Goal: Transaction & Acquisition: Download file/media

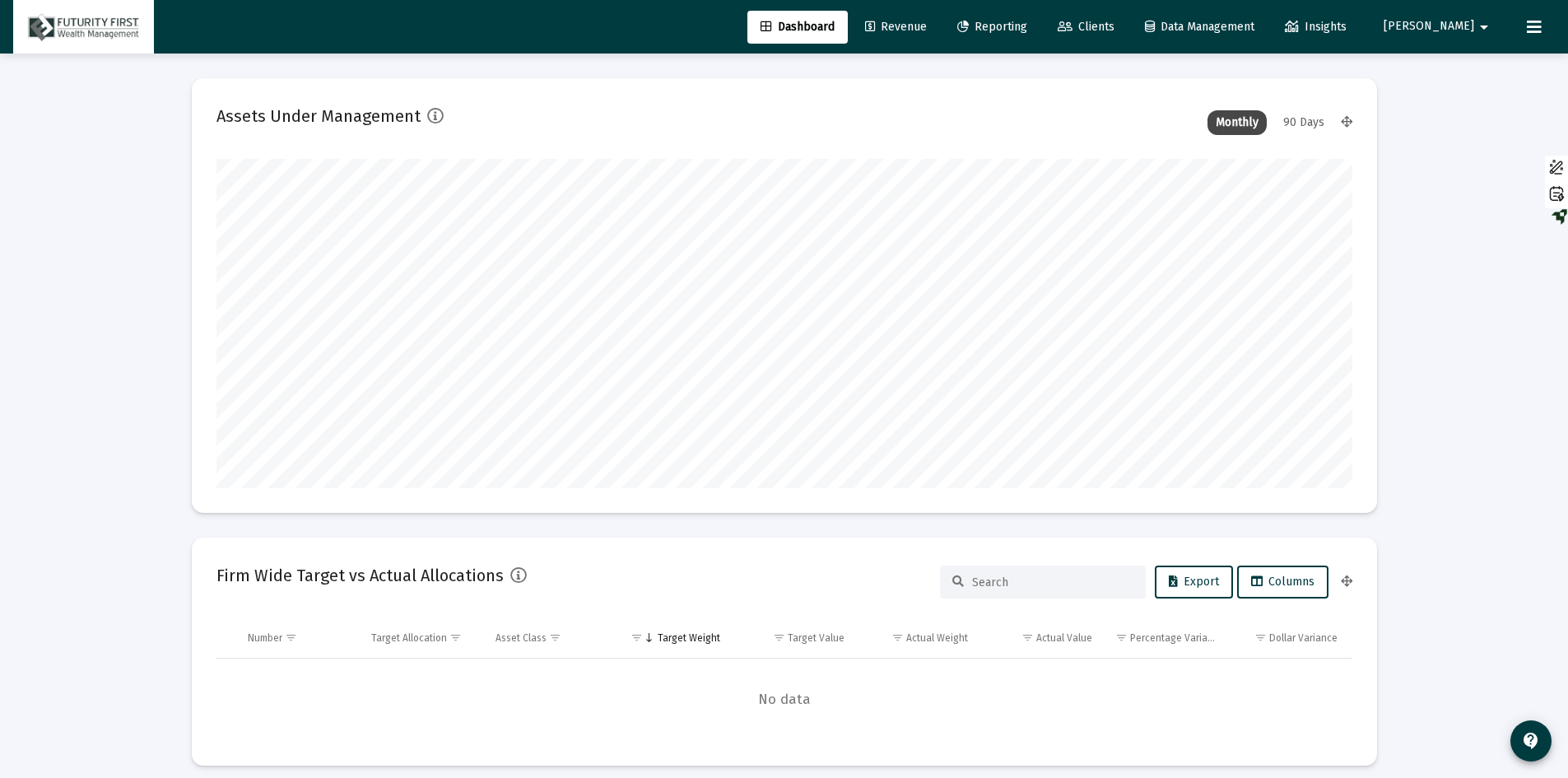
scroll to position [329, 1136]
type input "[DATE]"
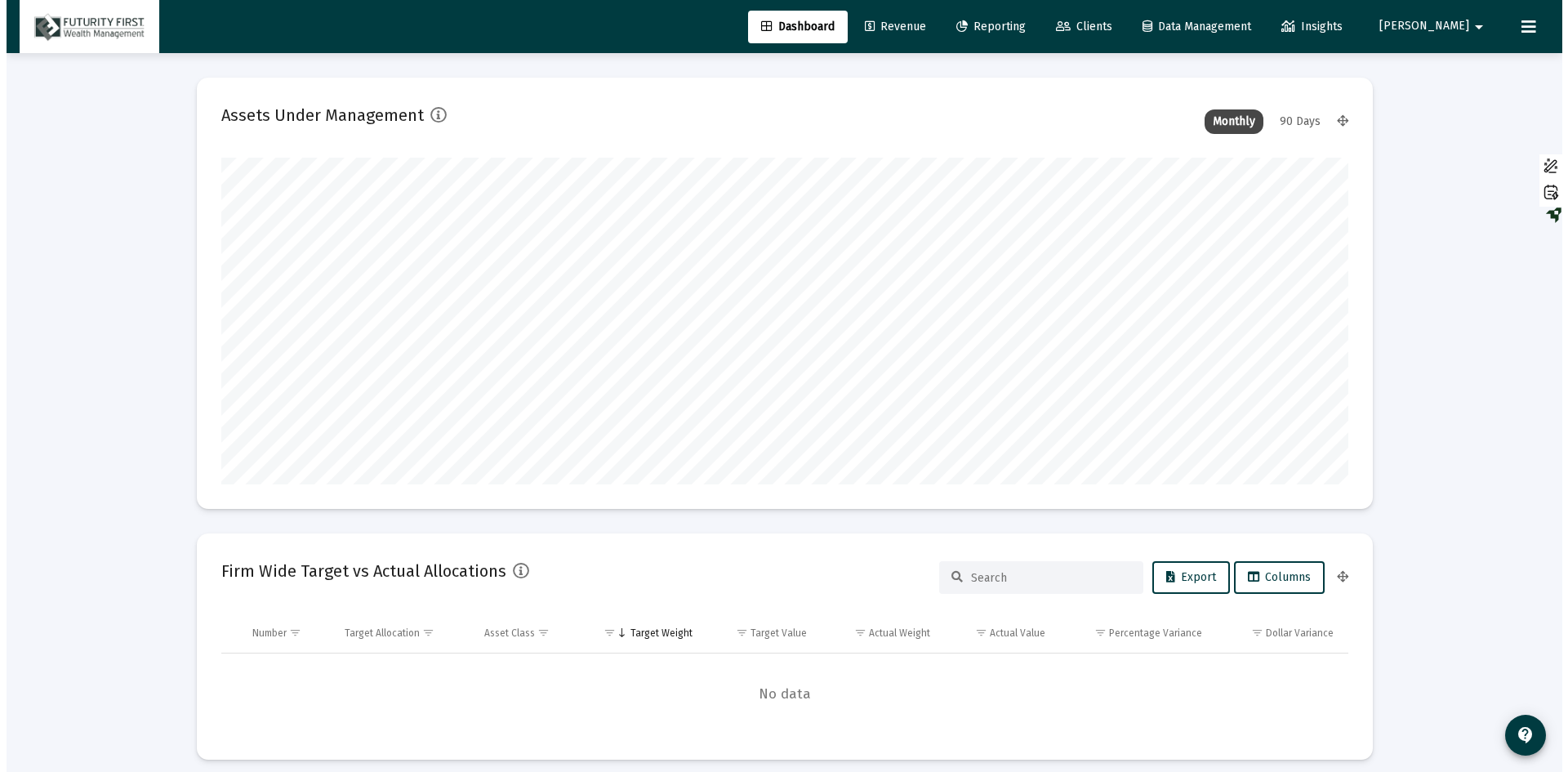
scroll to position [326, 526]
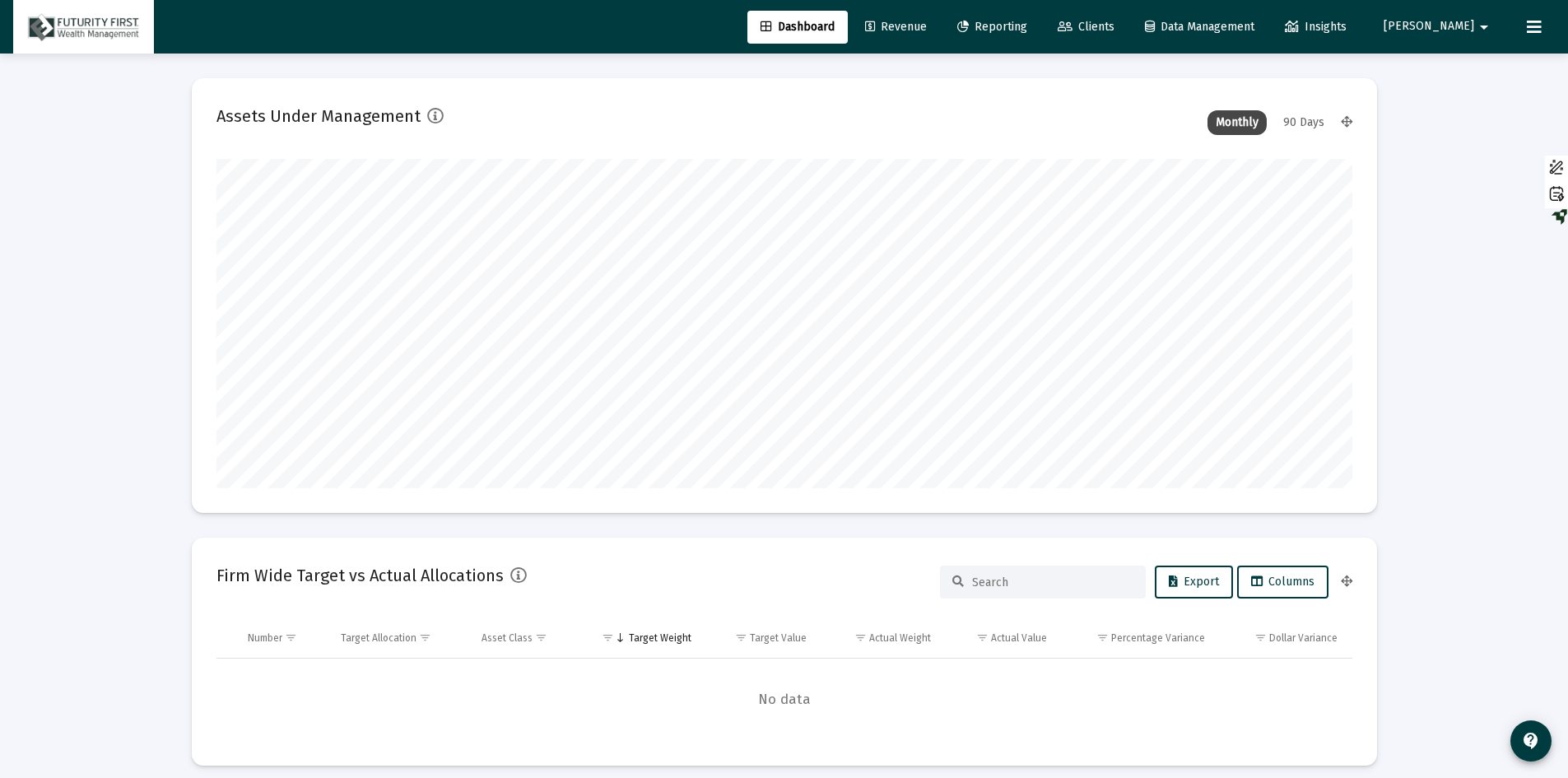
click at [1027, 37] on link "Reporting" at bounding box center [992, 26] width 97 height 33
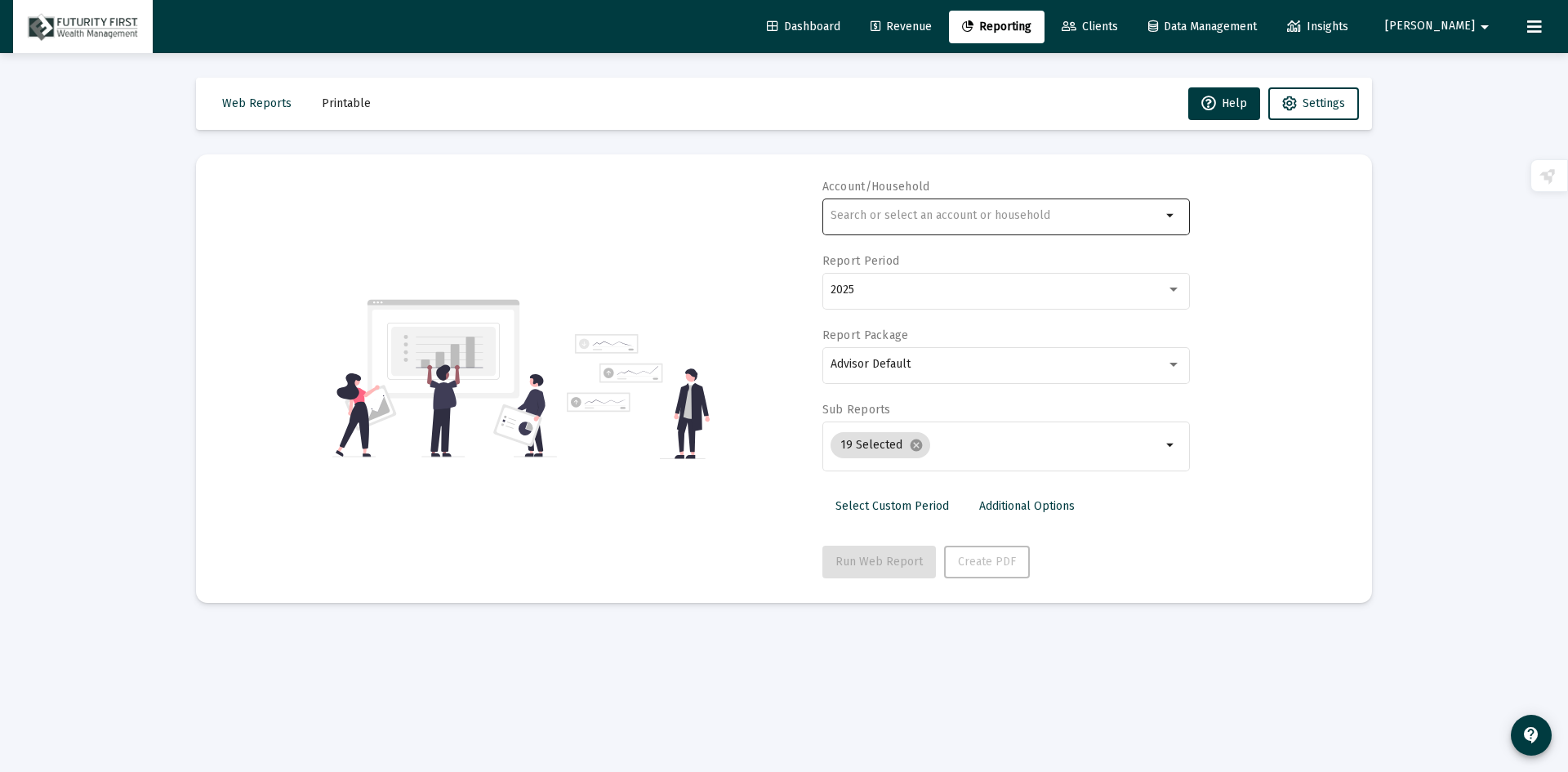
click at [838, 230] on div at bounding box center [996, 215] width 331 height 40
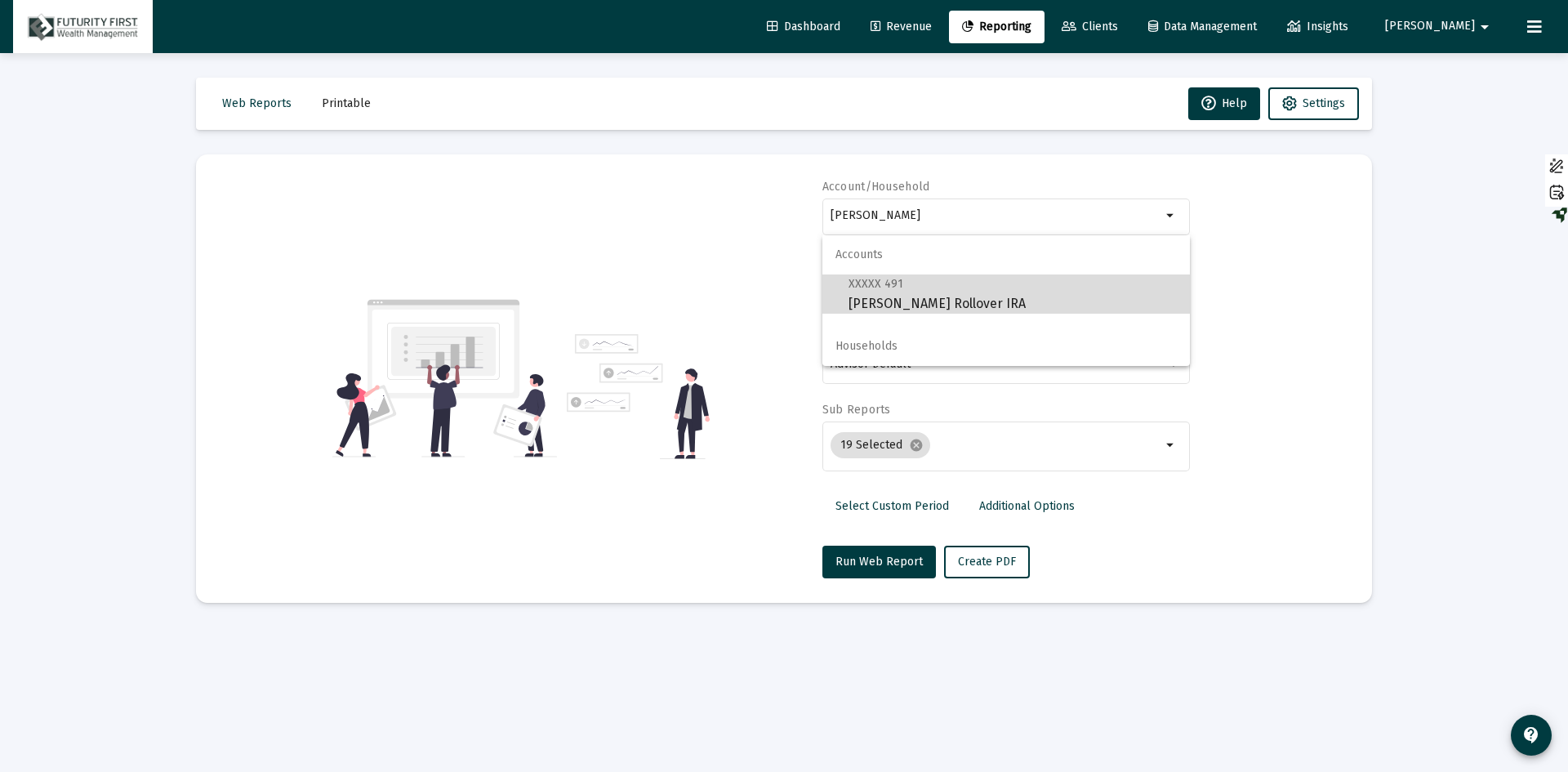
click at [889, 305] on span "XXXXX 491 [PERSON_NAME] Rollover IRA" at bounding box center [1012, 293] width 328 height 40
type input "[PERSON_NAME] Rollover IRA"
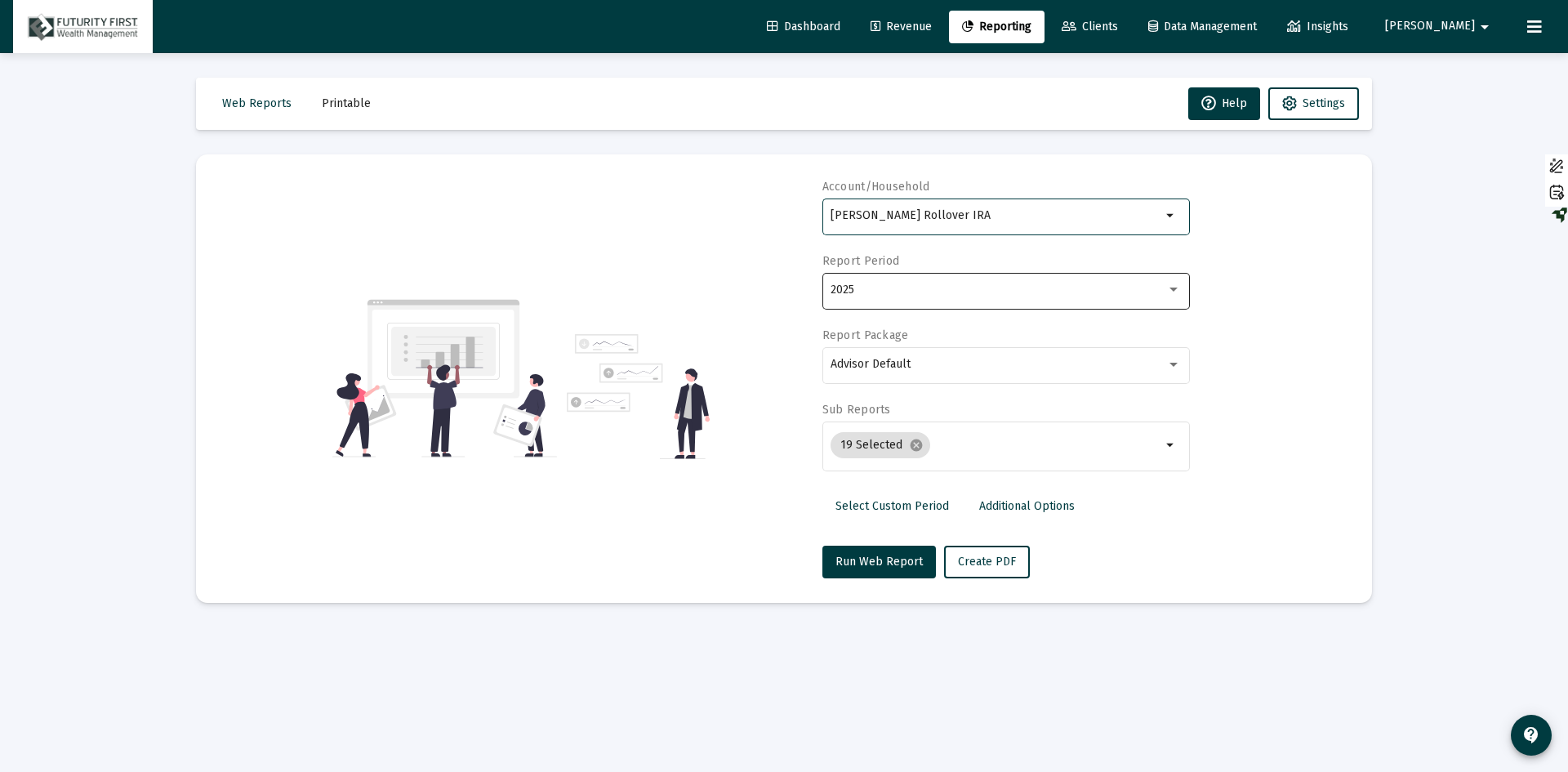
click at [890, 294] on div "2025" at bounding box center [998, 290] width 336 height 13
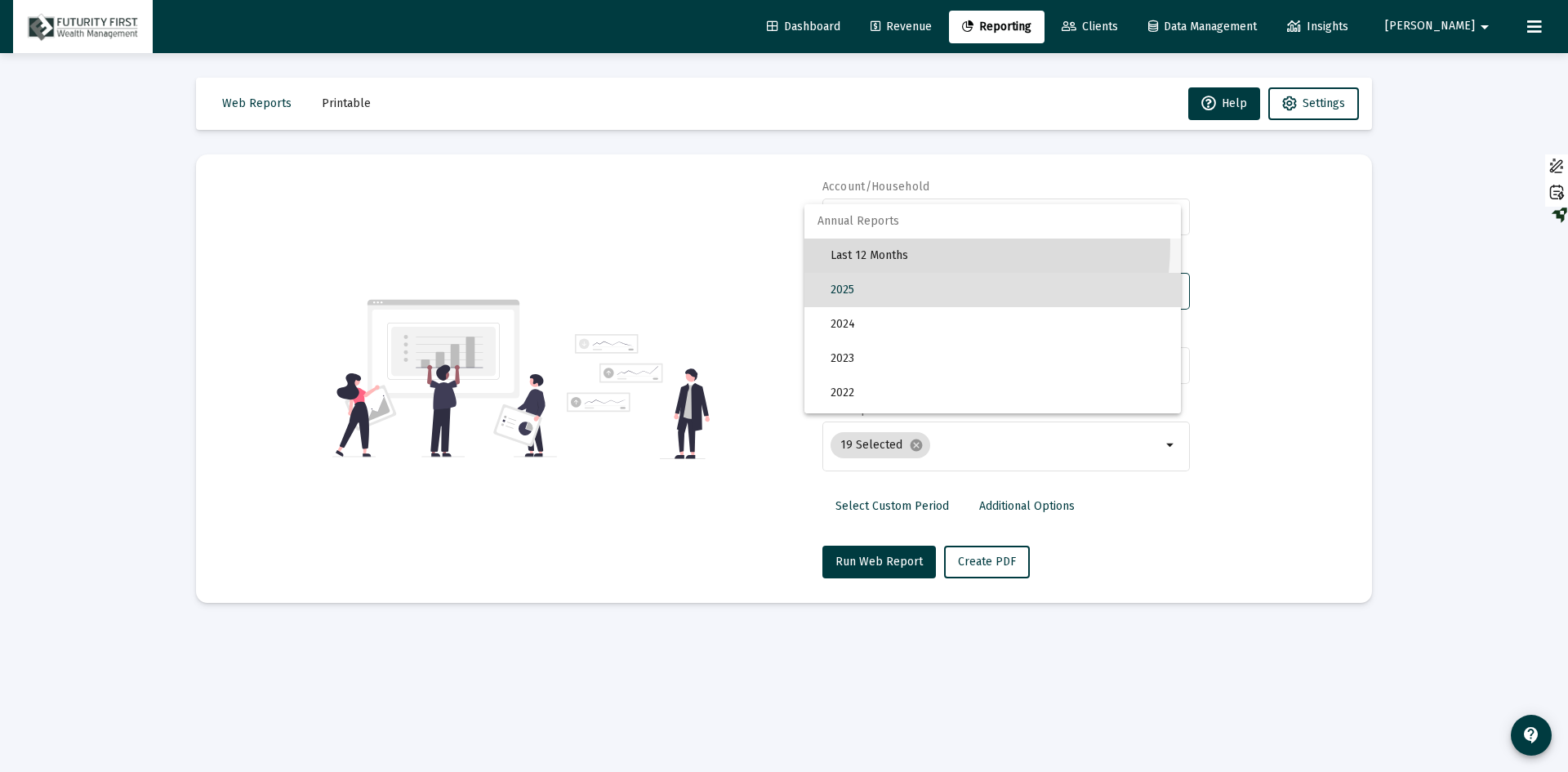
click at [886, 243] on span "Last 12 Months" at bounding box center [999, 255] width 338 height 34
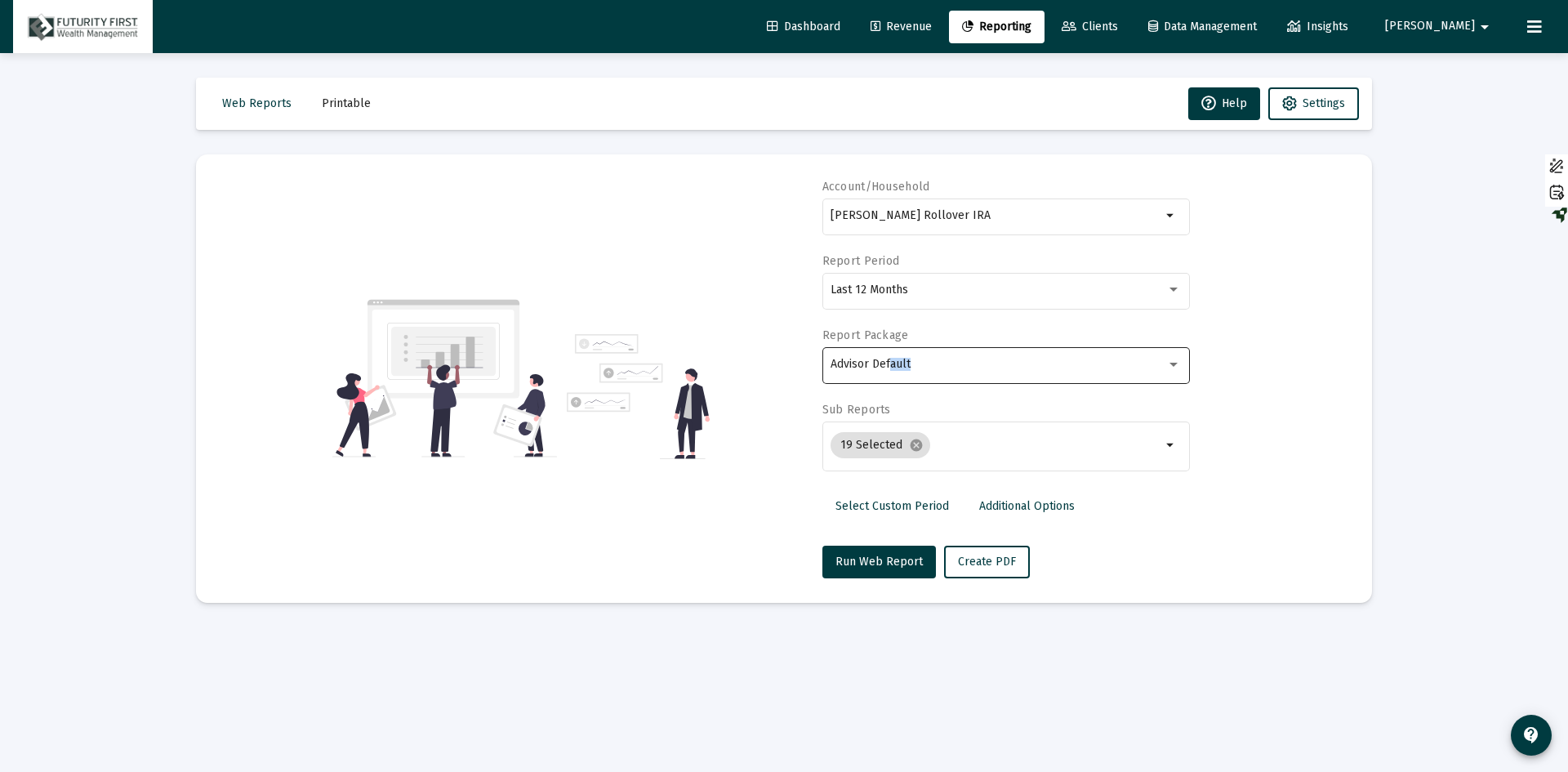
click at [890, 369] on div "Advisor Default" at bounding box center [1005, 364] width 351 height 40
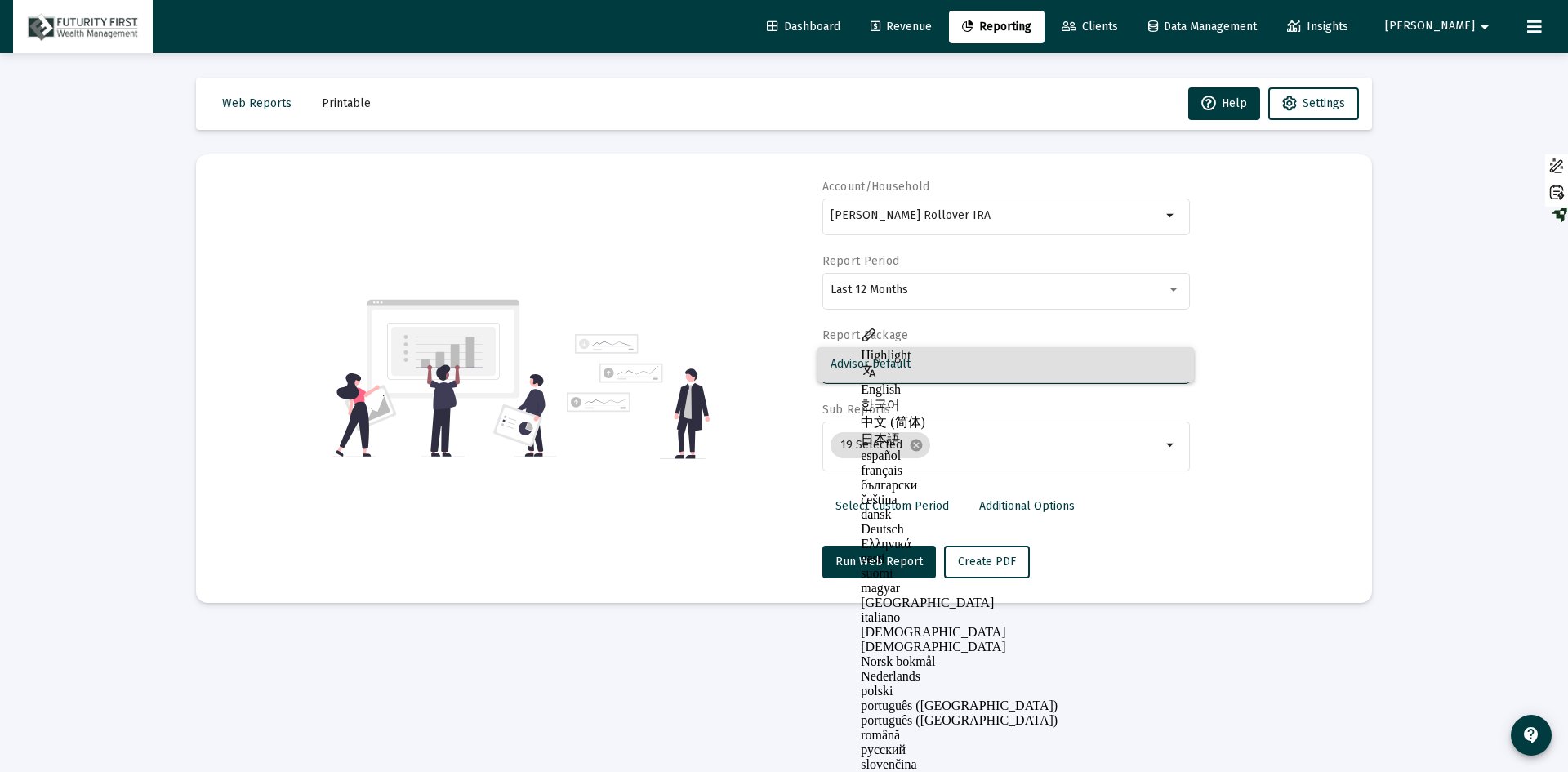
click at [902, 447] on div at bounding box center [784, 386] width 1568 height 772
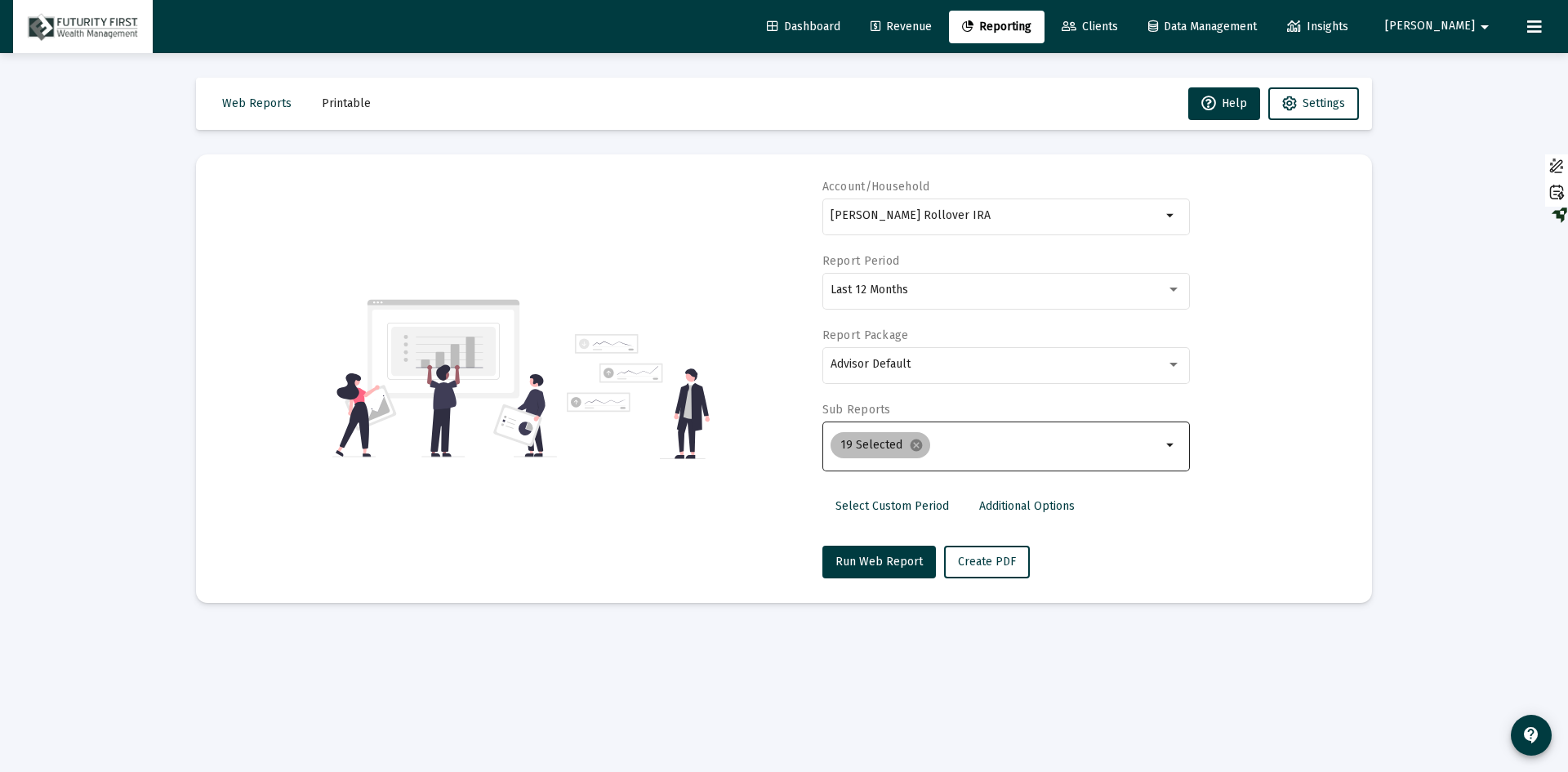
click at [902, 446] on mat-chip "19 Selected cancel" at bounding box center [880, 446] width 100 height 26
click at [910, 445] on mat-icon "cancel" at bounding box center [916, 446] width 15 height 15
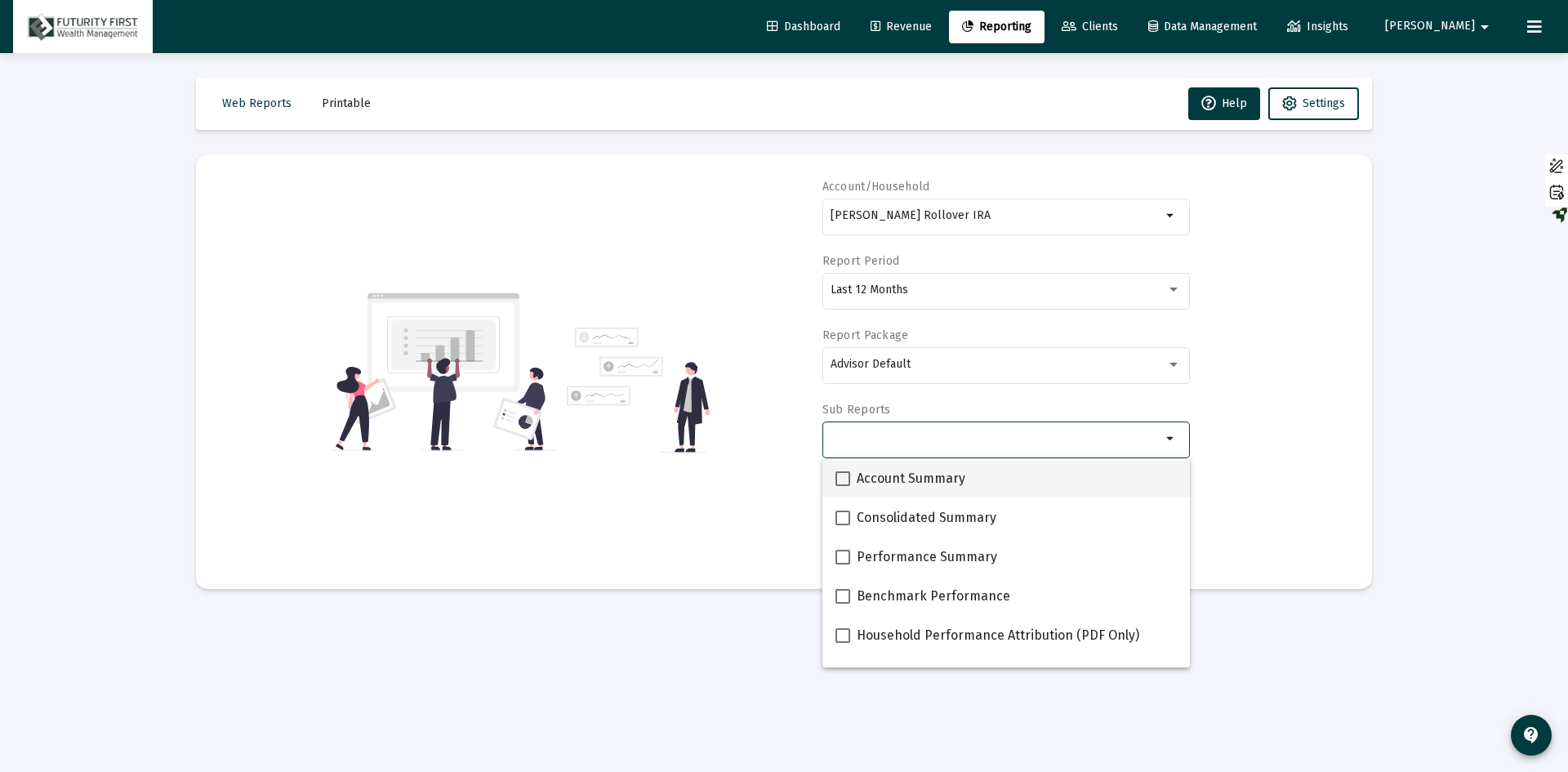
click at [887, 483] on span "Account Summary" at bounding box center [910, 478] width 109 height 20
click at [843, 486] on input "Account Summary" at bounding box center [842, 486] width 1 height 1
checkbox input "true"
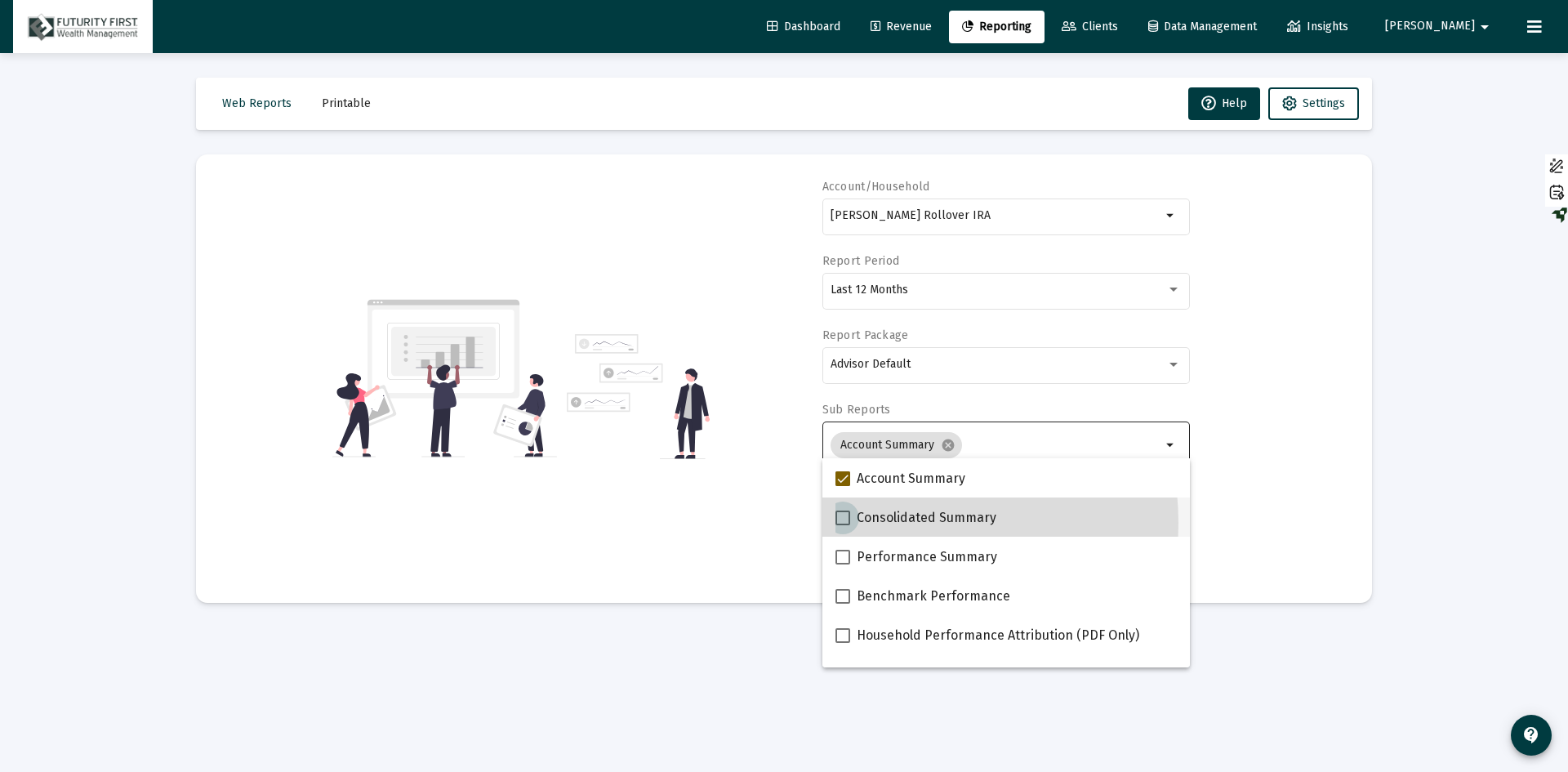
click at [884, 523] on span "Consolidated Summary" at bounding box center [926, 517] width 140 height 20
click at [843, 526] on input "Consolidated Summary" at bounding box center [842, 526] width 1 height 1
checkbox input "true"
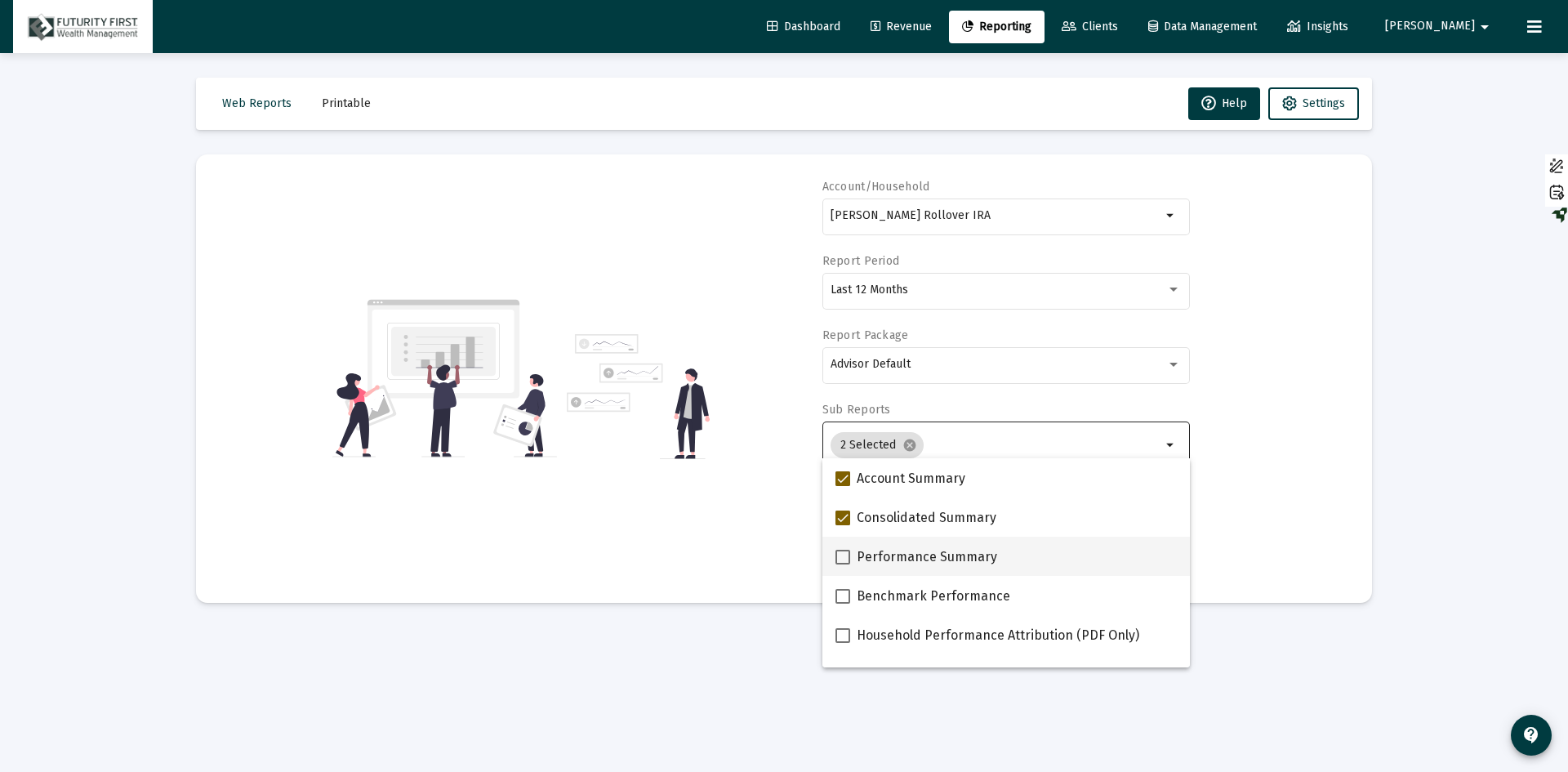
click at [887, 559] on span "Performance Summary" at bounding box center [926, 556] width 140 height 20
click at [843, 565] on input "Performance Summary" at bounding box center [842, 565] width 1 height 1
checkbox input "true"
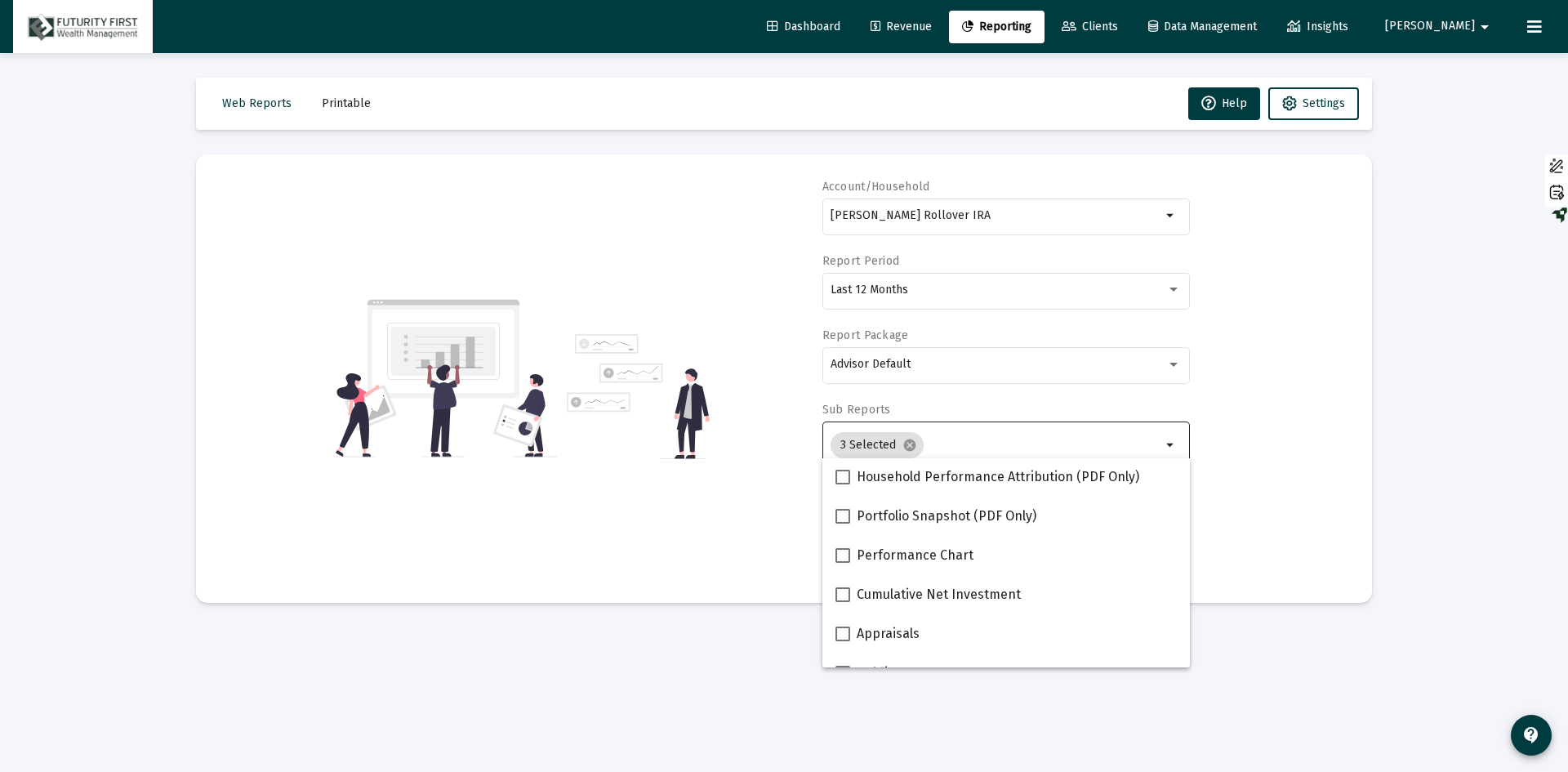
scroll to position [164, 0]
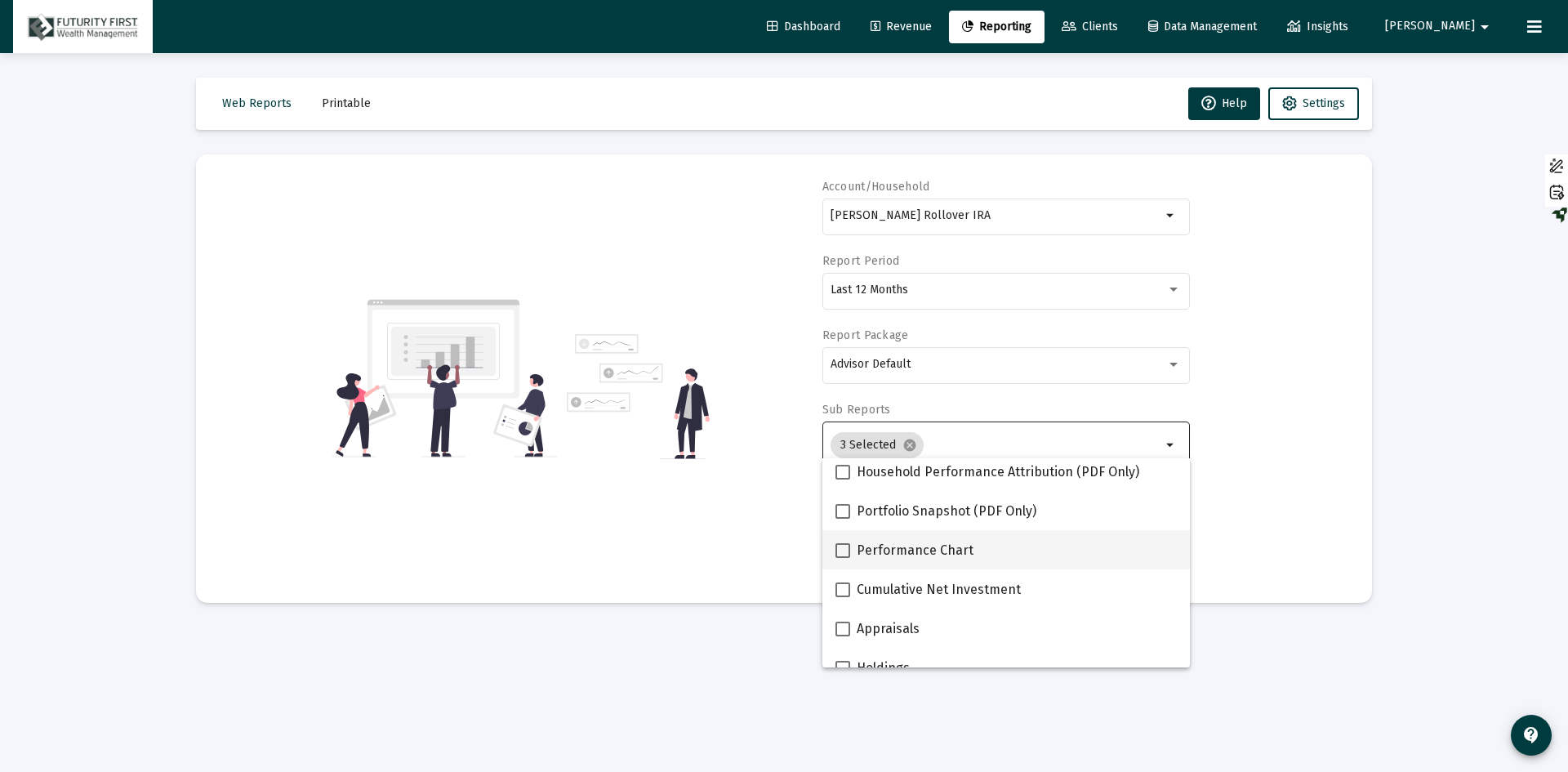
click at [886, 550] on span "Performance Chart" at bounding box center [915, 550] width 117 height 20
click at [843, 558] on input "Performance Chart" at bounding box center [842, 558] width 1 height 1
checkbox input "true"
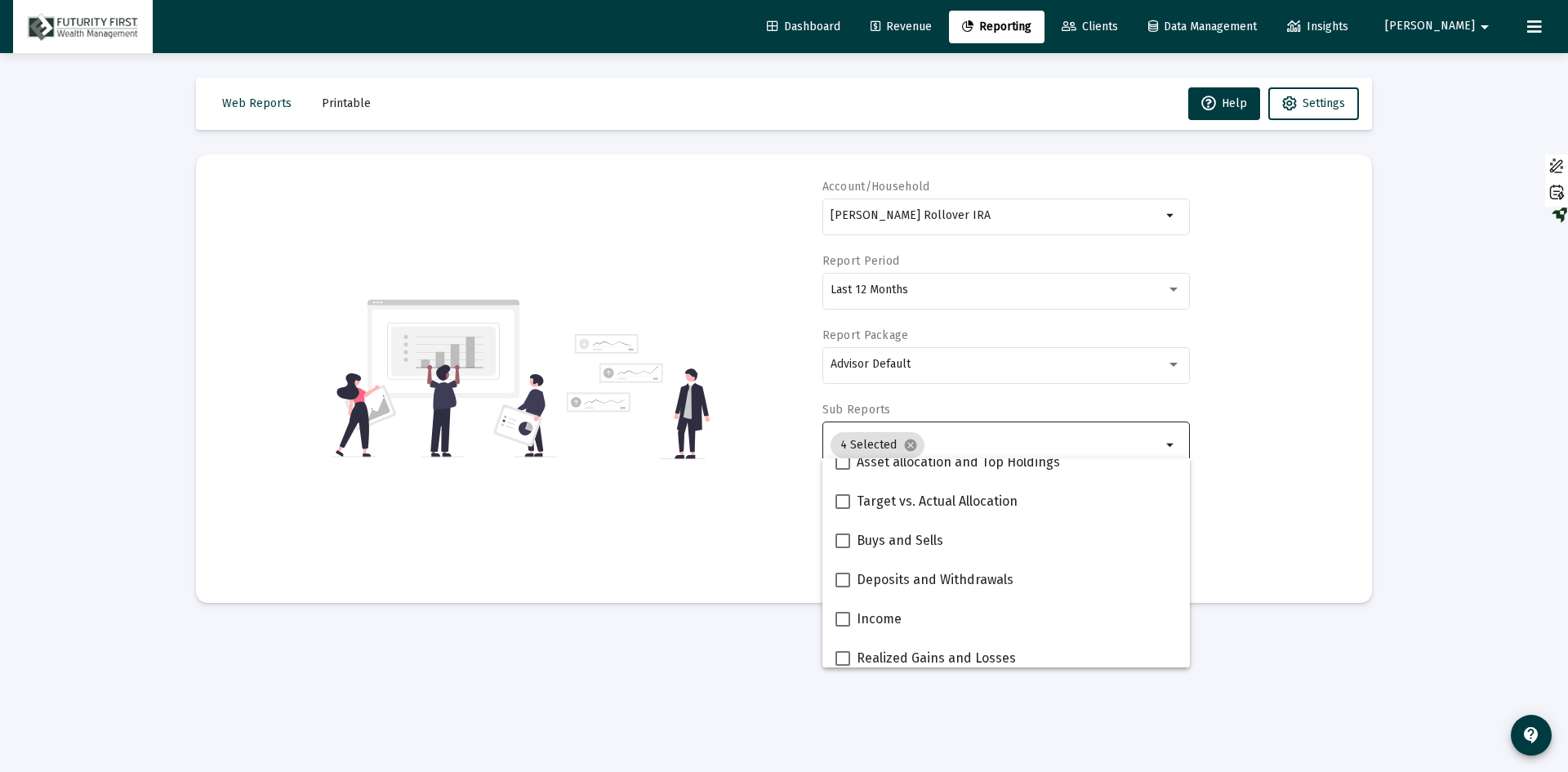
scroll to position [490, 0]
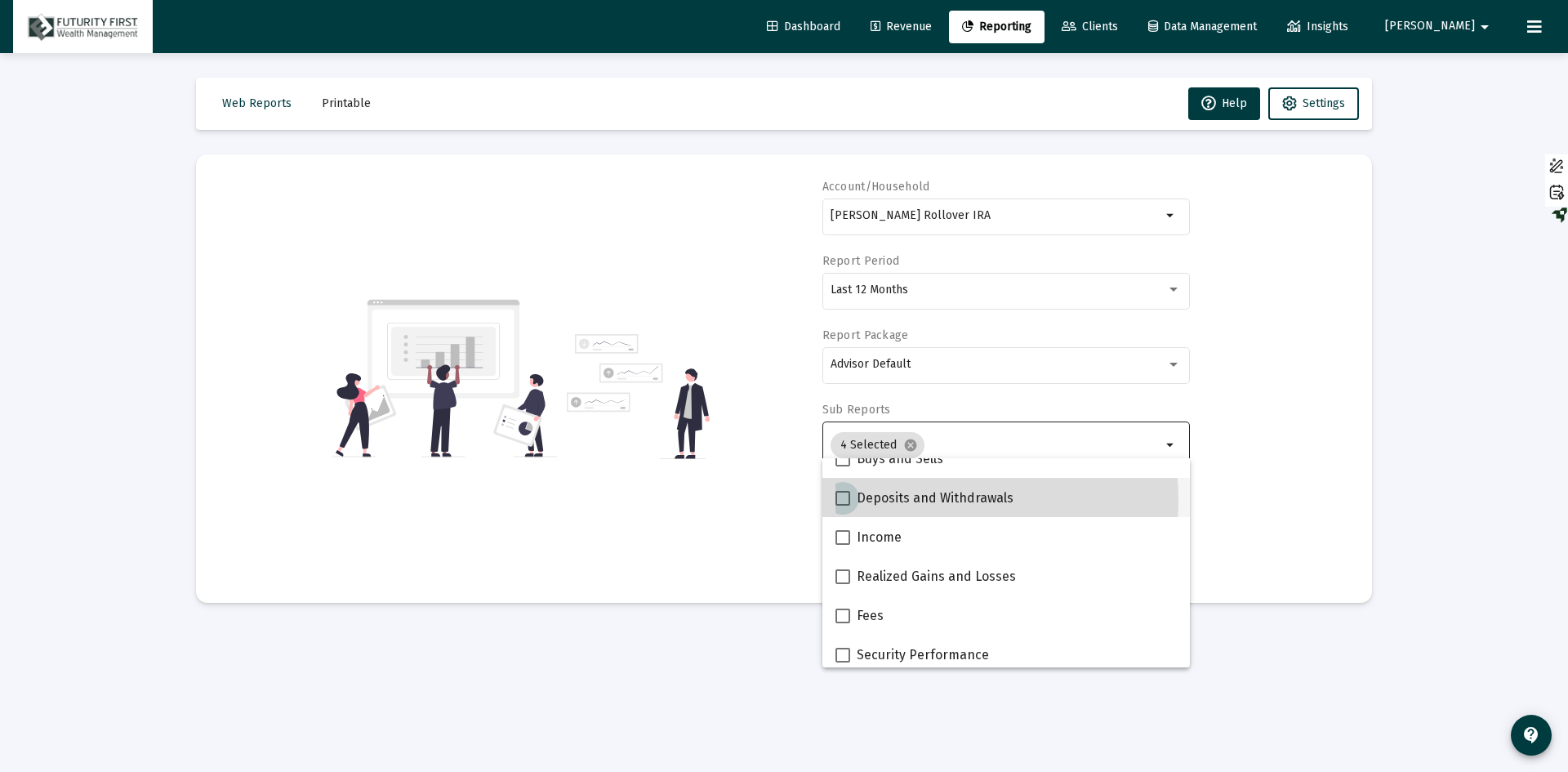
click at [896, 501] on span "Deposits and Withdrawals" at bounding box center [935, 498] width 157 height 20
click at [843, 506] on input "Deposits and Withdrawals" at bounding box center [842, 506] width 1 height 1
checkbox input "true"
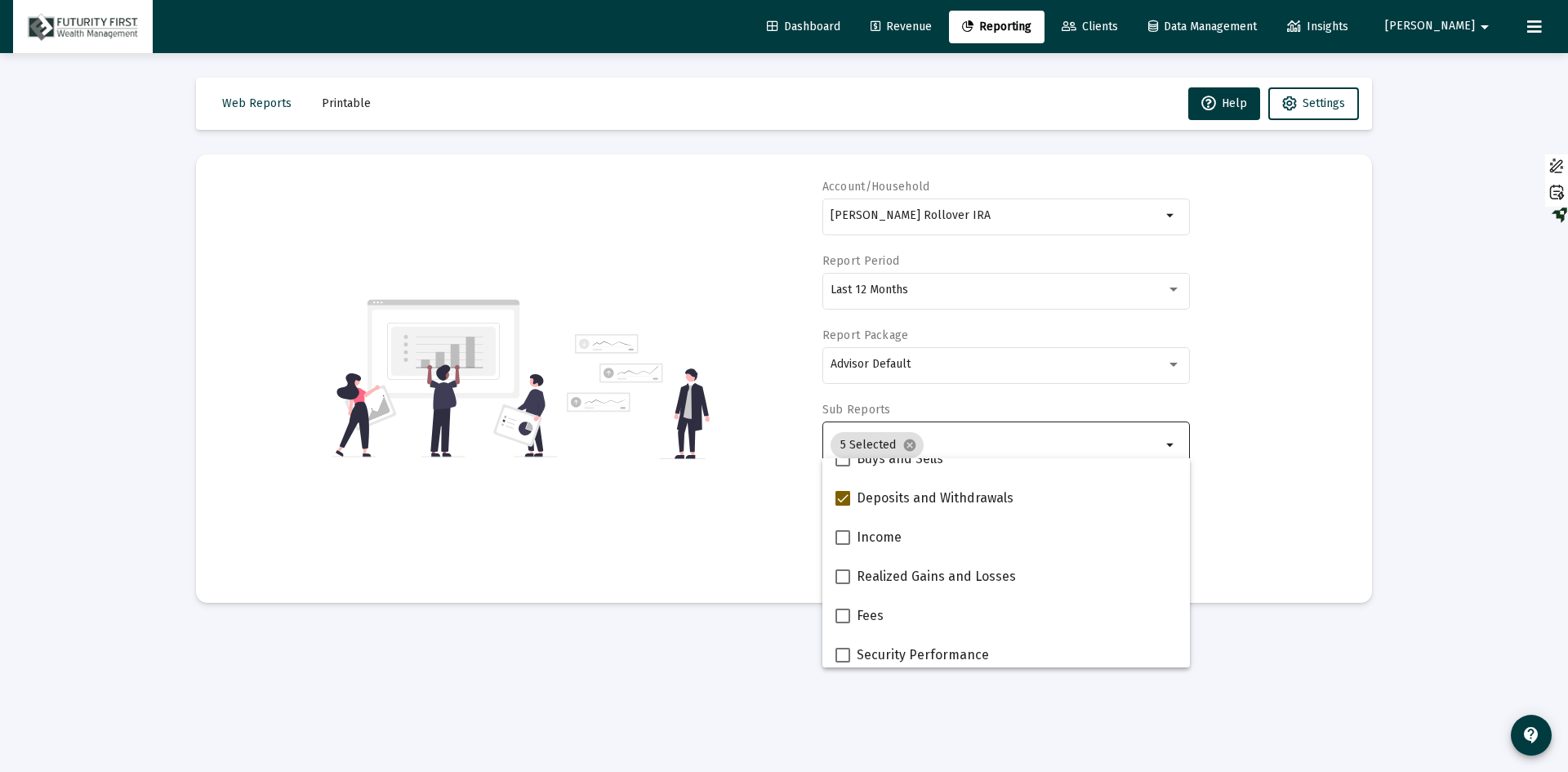
click at [1244, 458] on div "Account/Household [PERSON_NAME] Rollover IRA arrow_drop_down Report Period Last…" at bounding box center [784, 378] width 1127 height 399
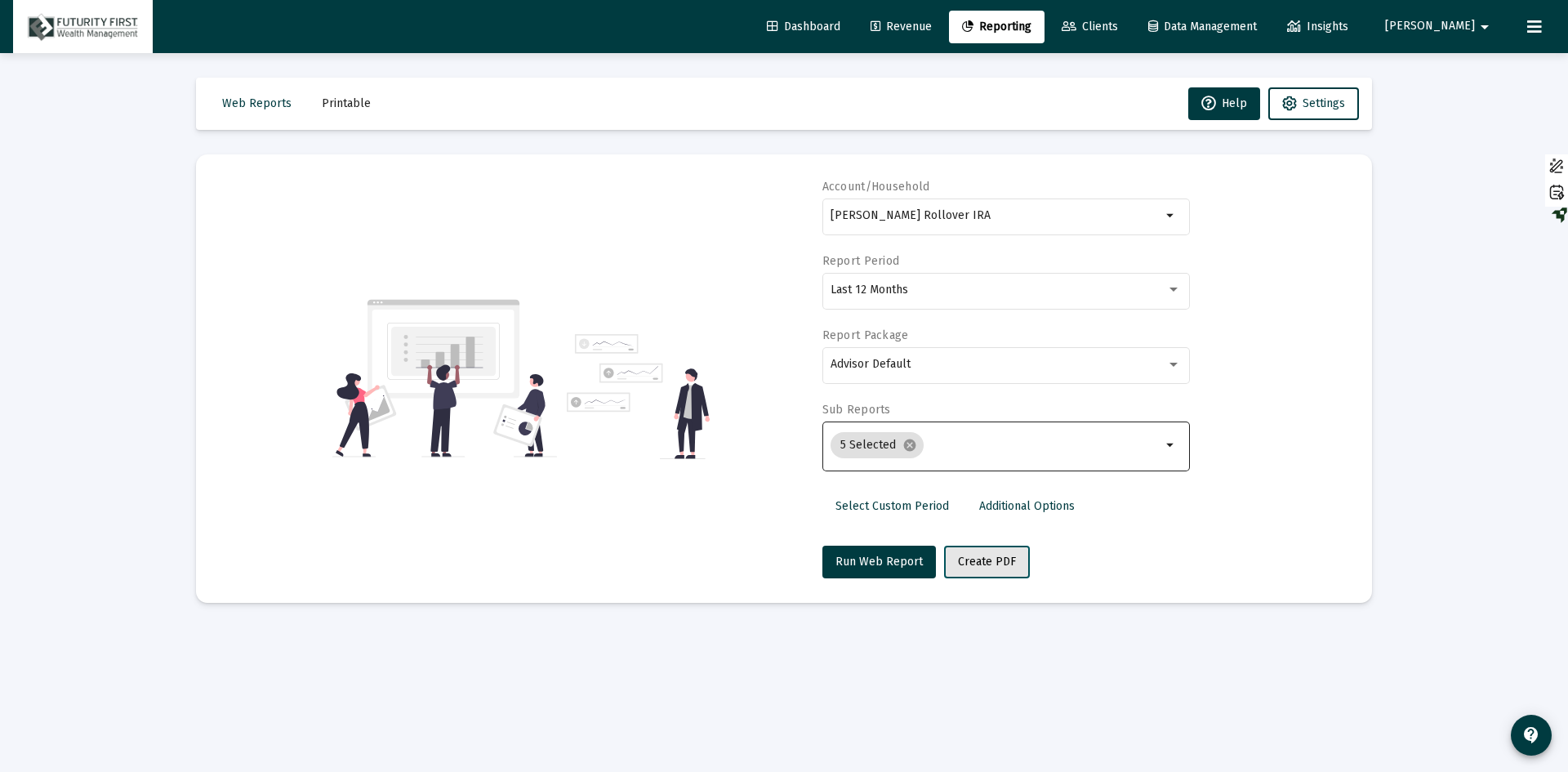
click at [978, 568] on button "Create PDF" at bounding box center [987, 562] width 86 height 33
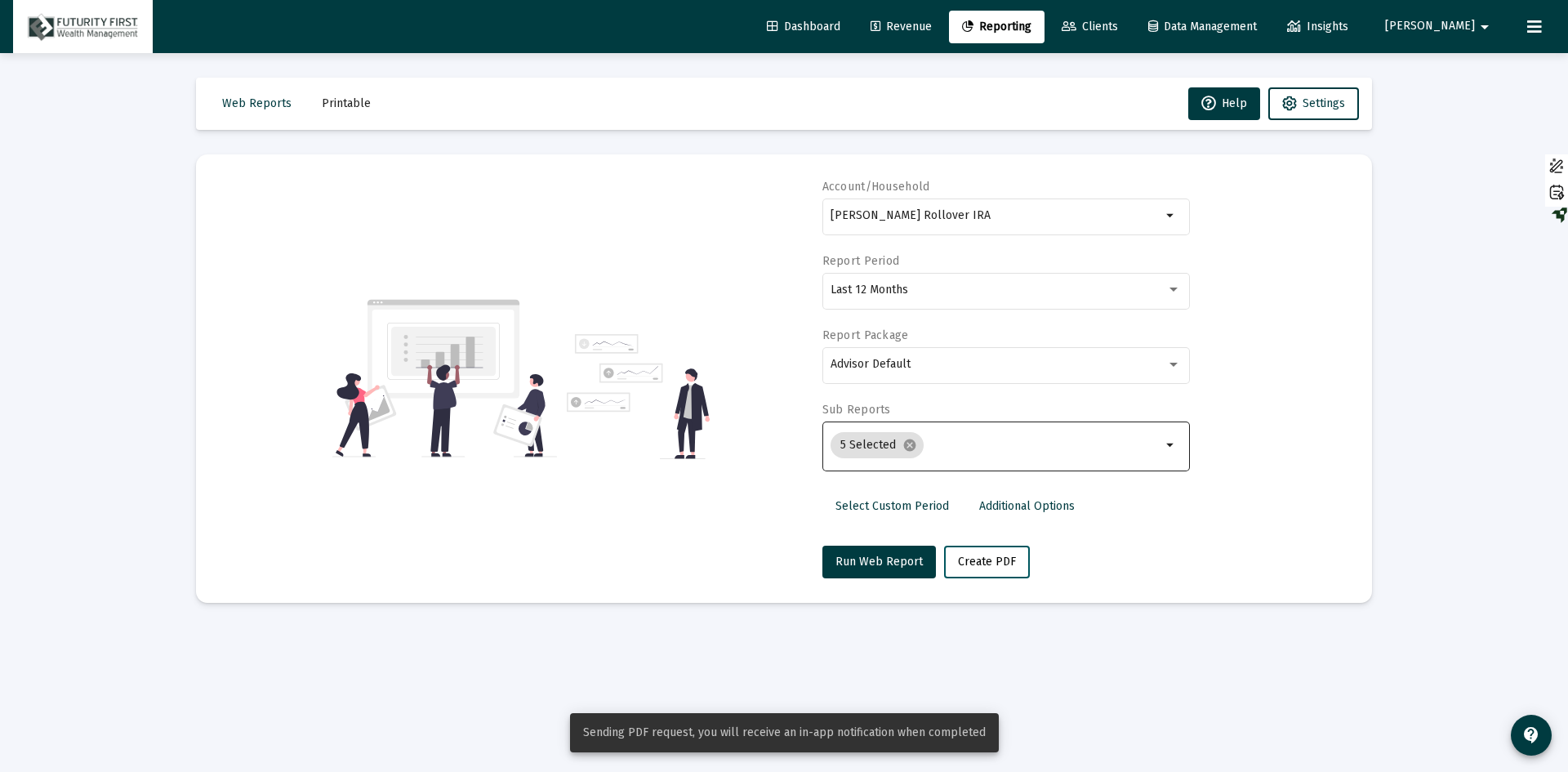
click at [978, 568] on button "Create PDF" at bounding box center [987, 562] width 86 height 33
click at [333, 100] on span "Printable" at bounding box center [346, 103] width 49 height 14
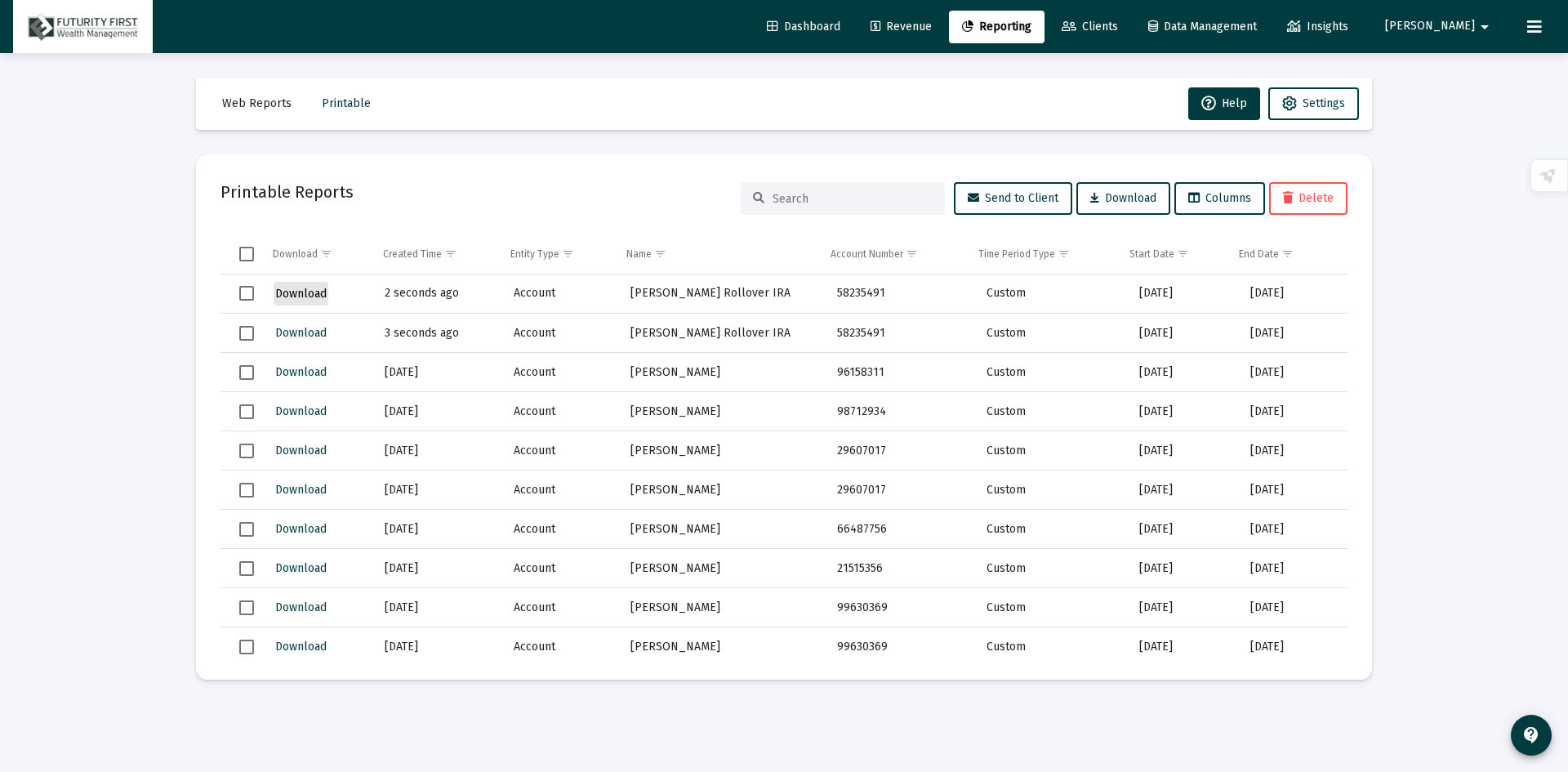
click at [286, 296] on span "Download" at bounding box center [300, 293] width 51 height 14
click at [291, 295] on span "Download" at bounding box center [300, 293] width 51 height 14
